Goal: Use online tool/utility: Utilize a website feature to perform a specific function

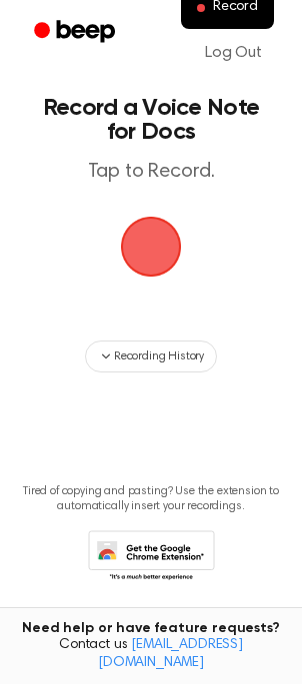
click at [150, 250] on span "button" at bounding box center [151, 247] width 112 height 112
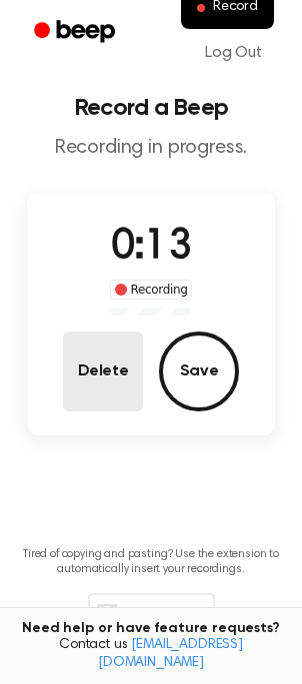
click at [100, 367] on button "Delete" at bounding box center [103, 372] width 80 height 80
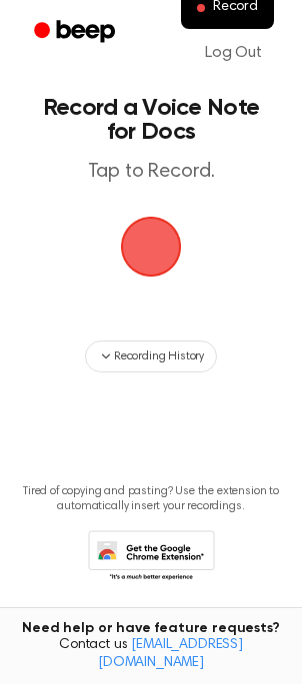
click at [155, 253] on span "button" at bounding box center [151, 247] width 112 height 112
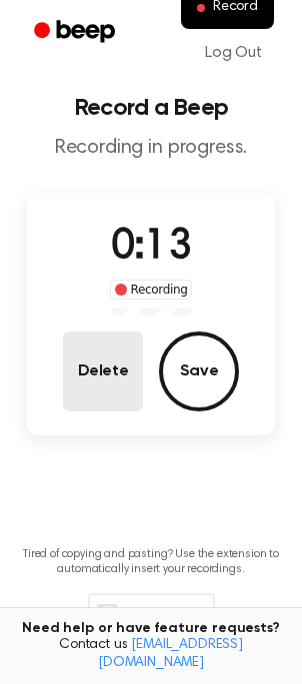
click at [114, 373] on button "Delete" at bounding box center [103, 372] width 80 height 80
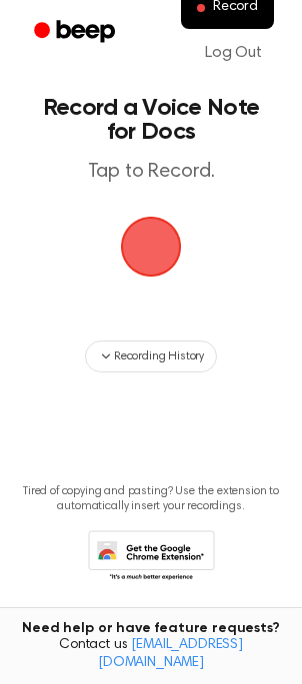
click at [153, 252] on span "button" at bounding box center [151, 247] width 112 height 112
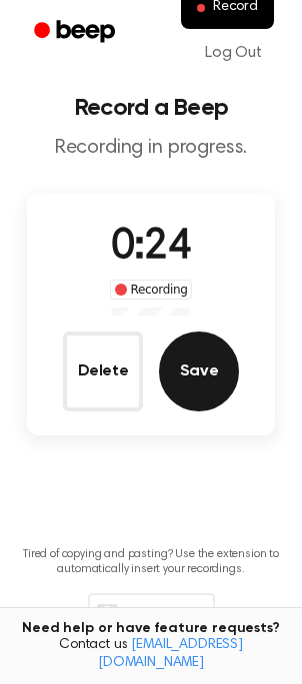
click at [184, 375] on button "Save" at bounding box center [199, 372] width 80 height 80
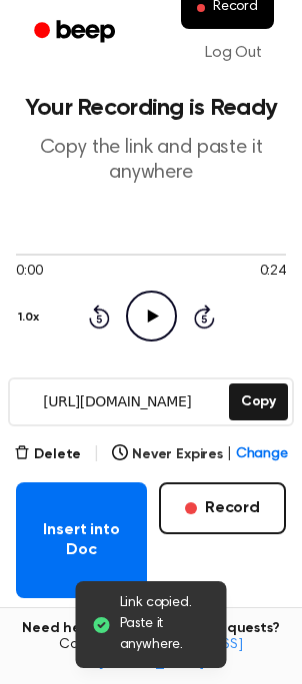
click at [154, 305] on icon "Play Audio" at bounding box center [151, 316] width 51 height 51
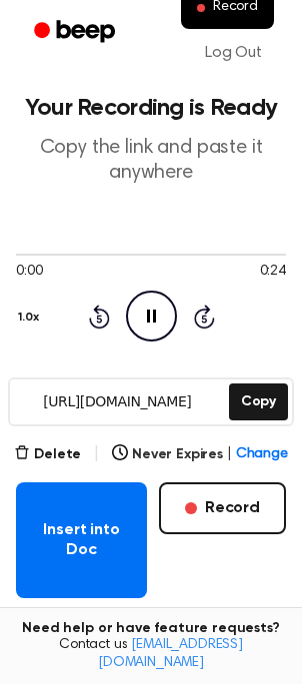
click at [153, 316] on icon at bounding box center [151, 316] width 9 height 13
click at [152, 316] on icon at bounding box center [152, 316] width 11 height 13
click at [152, 316] on icon at bounding box center [151, 316] width 9 height 13
click at [152, 316] on icon at bounding box center [152, 316] width 11 height 13
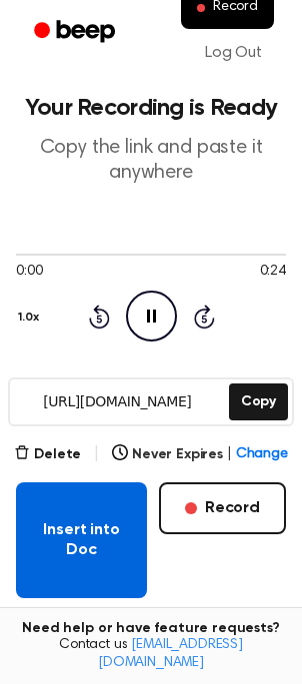
click at [76, 544] on button "Insert into Doc" at bounding box center [81, 540] width 131 height 116
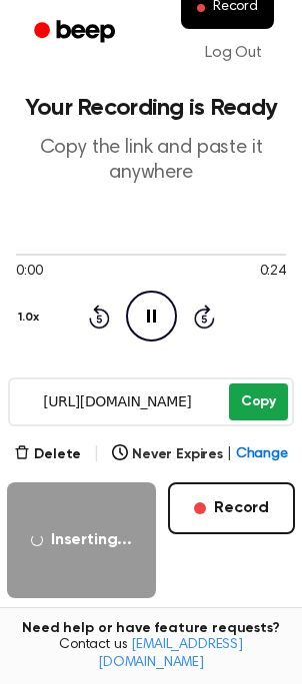
click at [270, 401] on button "Copy" at bounding box center [258, 402] width 59 height 37
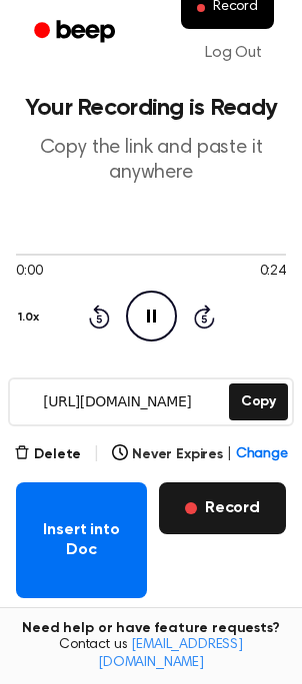
click at [238, 507] on button "Record" at bounding box center [222, 508] width 127 height 52
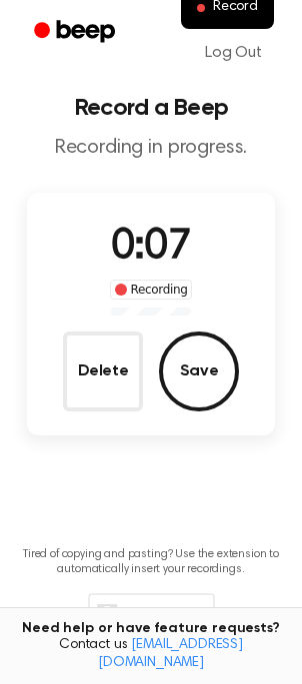
click at [86, 387] on button "Delete" at bounding box center [103, 372] width 80 height 80
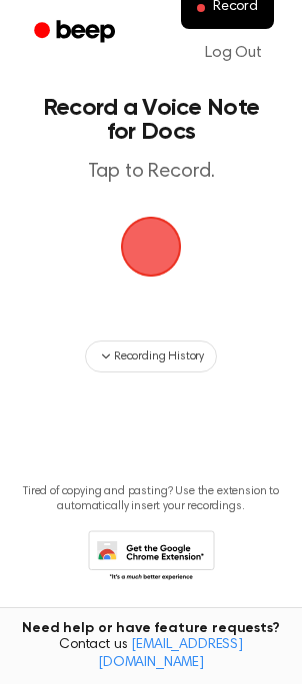
click at [150, 241] on span "button" at bounding box center [150, 246] width 111 height 111
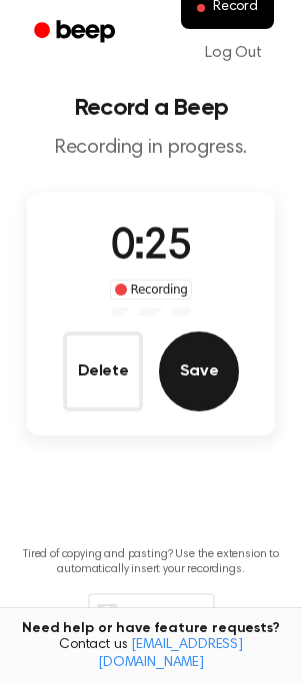
click at [190, 373] on button "Save" at bounding box center [199, 372] width 80 height 80
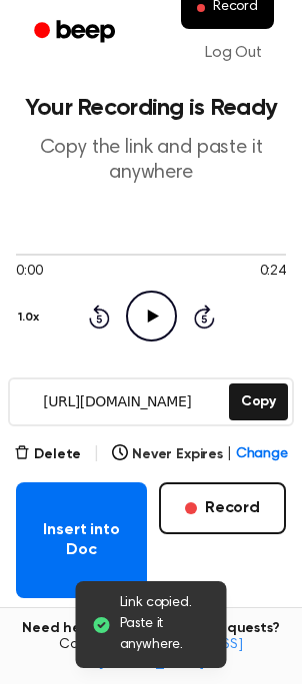
click at [151, 318] on icon at bounding box center [152, 316] width 11 height 13
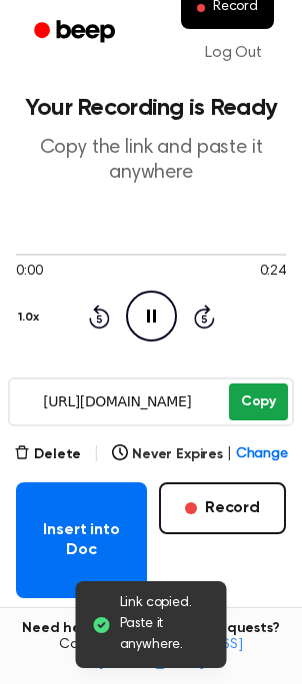
click at [239, 398] on button "Copy" at bounding box center [258, 402] width 59 height 37
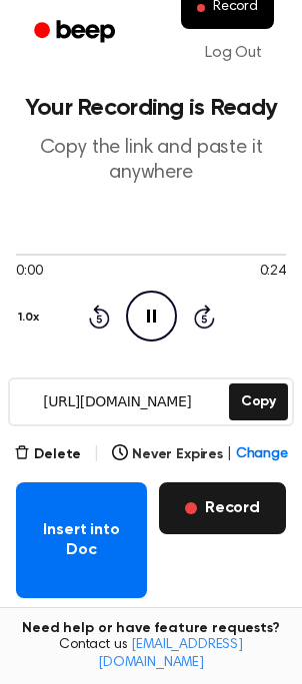
click at [242, 515] on button "Record" at bounding box center [222, 508] width 127 height 52
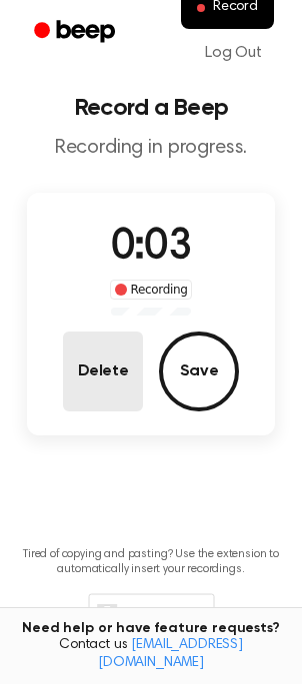
click at [84, 364] on button "Delete" at bounding box center [103, 372] width 80 height 80
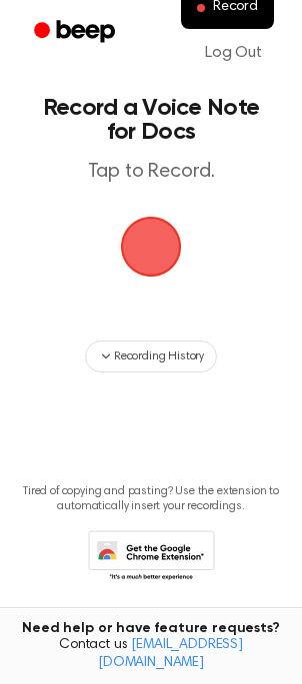
click at [158, 251] on span "button" at bounding box center [151, 247] width 112 height 112
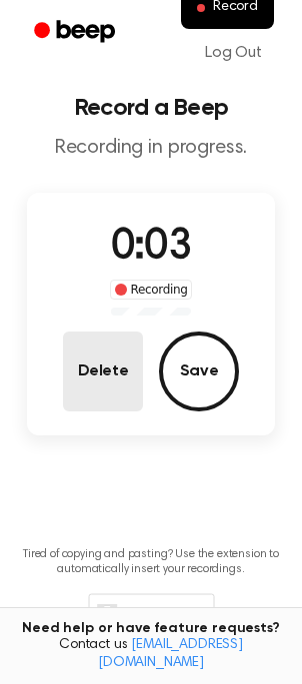
click at [92, 389] on button "Delete" at bounding box center [103, 372] width 80 height 80
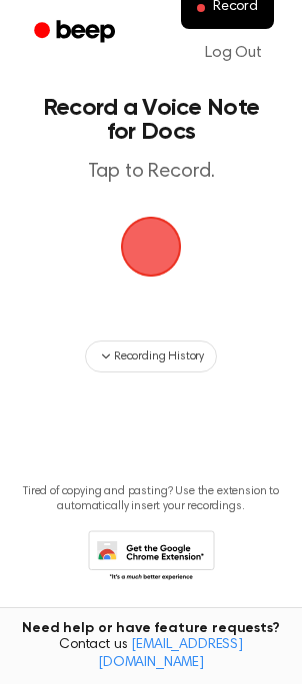
click at [151, 232] on span "button" at bounding box center [151, 247] width 112 height 112
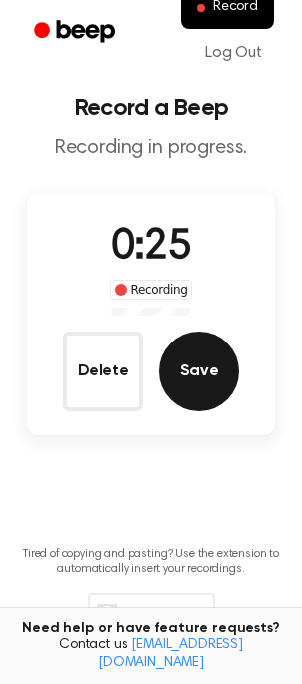
click at [183, 374] on button "Save" at bounding box center [199, 372] width 80 height 80
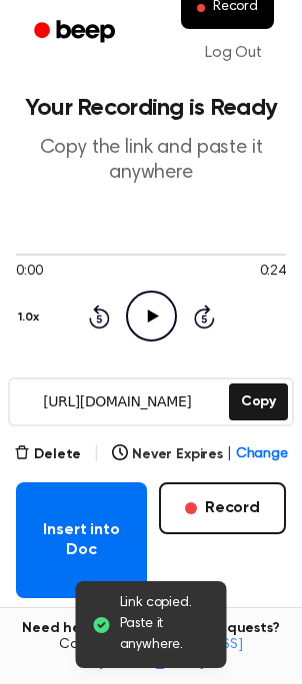
click at [151, 323] on icon "Play Audio" at bounding box center [151, 316] width 51 height 51
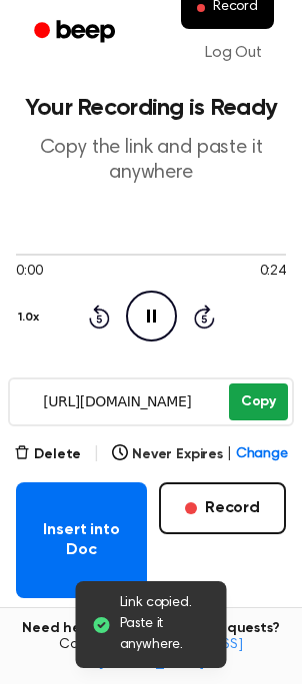
click at [255, 407] on button "Copy" at bounding box center [258, 402] width 59 height 37
